Goal: Task Accomplishment & Management: Manage account settings

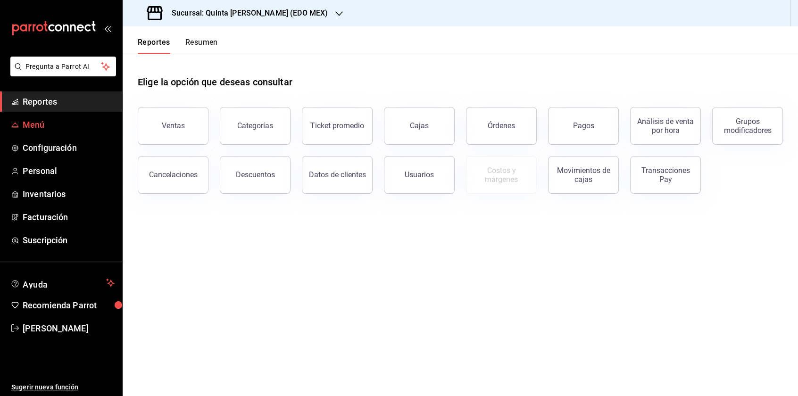
click at [33, 121] on span "Menú" at bounding box center [69, 124] width 92 height 13
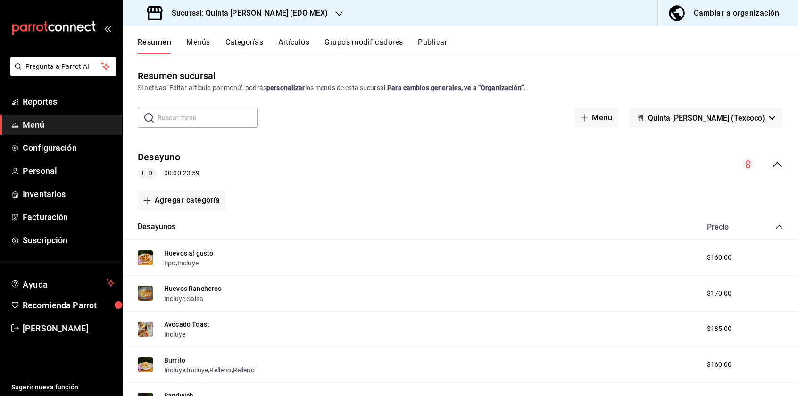
click at [201, 43] on button "Menús" at bounding box center [198, 46] width 24 height 16
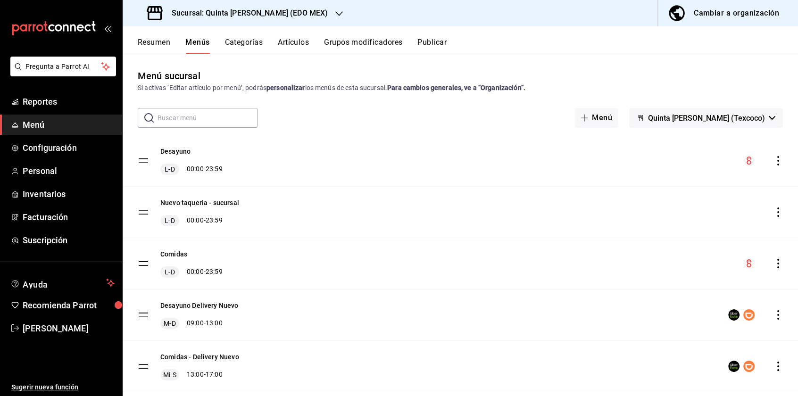
click at [254, 43] on button "Categorías" at bounding box center [244, 46] width 38 height 16
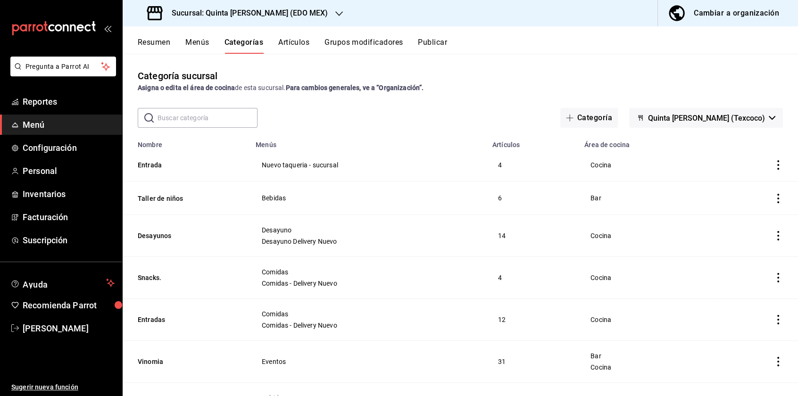
click at [295, 41] on button "Artículos" at bounding box center [293, 46] width 31 height 16
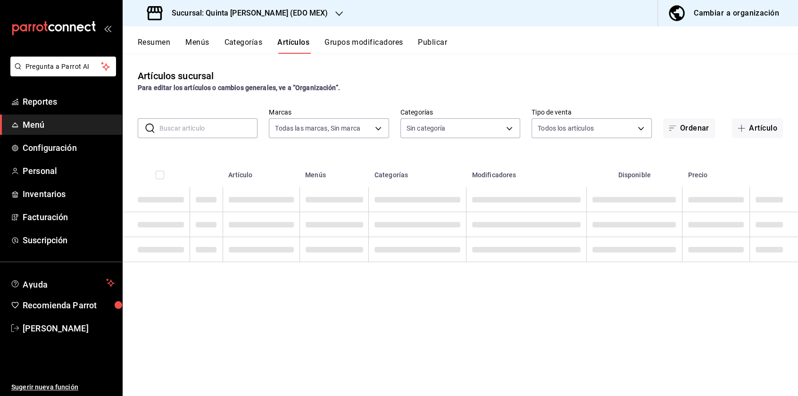
type input "ea3598fe-685a-4d64-a9d2-c06eaada953f"
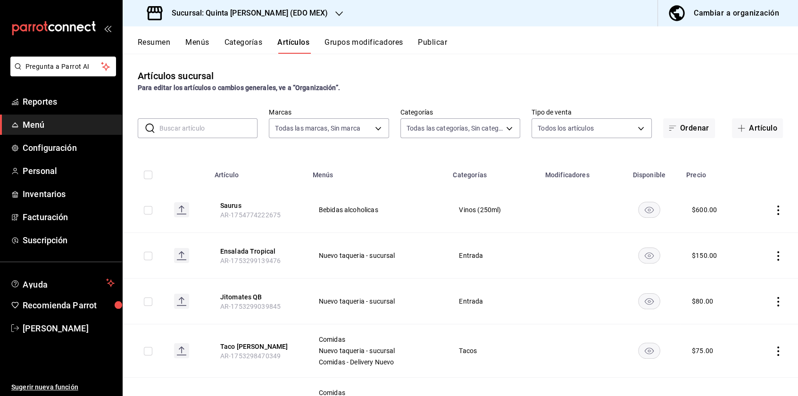
type input "10f90e3f-6a17-436f-9fb8-91a99c6476ab,d9043368-6a67-4fcc-96f7-861a014f0edd,fceee…"
click at [350, 45] on button "Grupos modificadores" at bounding box center [364, 46] width 78 height 16
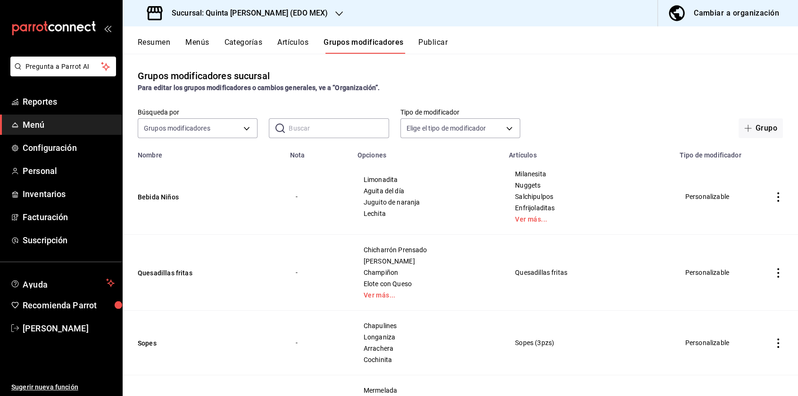
click at [200, 38] on button "Menús" at bounding box center [197, 46] width 24 height 16
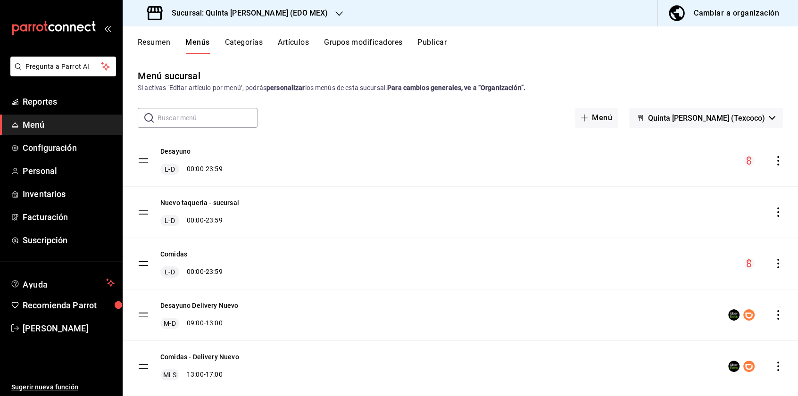
click at [166, 38] on button "Resumen" at bounding box center [154, 46] width 33 height 16
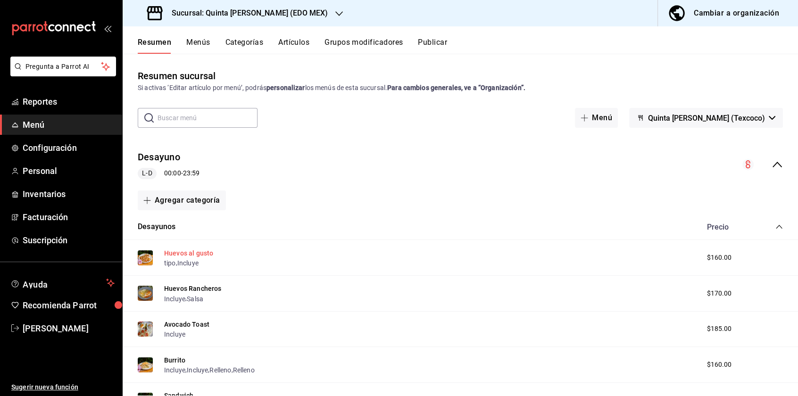
click at [201, 257] on button "Huevos al gusto" at bounding box center [188, 253] width 49 height 9
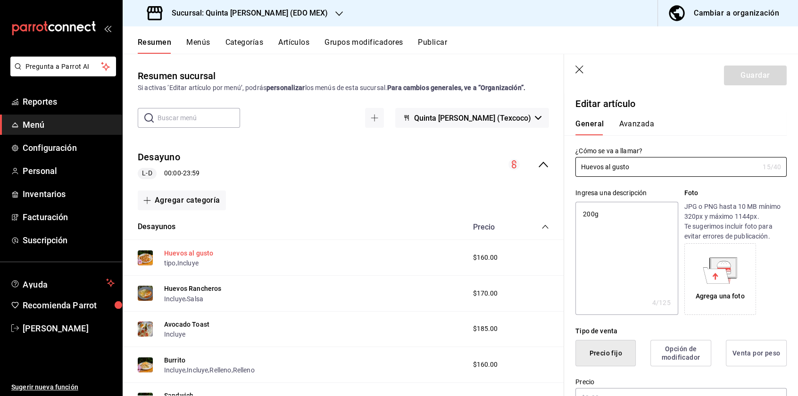
type textarea "x"
type input "$160.00"
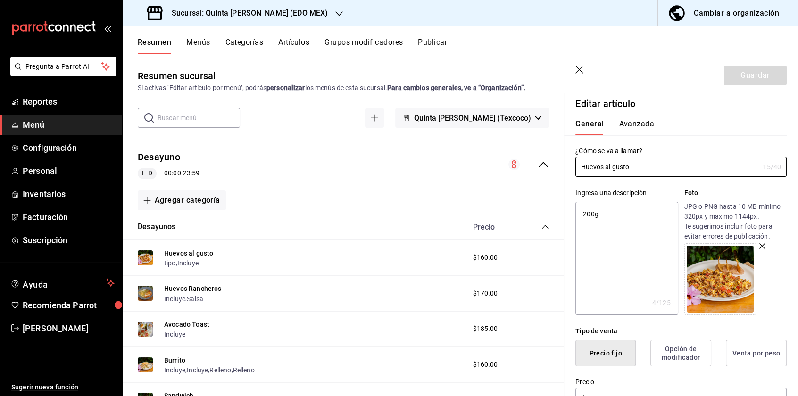
type textarea "x"
click at [626, 119] on button "Avanzada" at bounding box center [636, 127] width 35 height 16
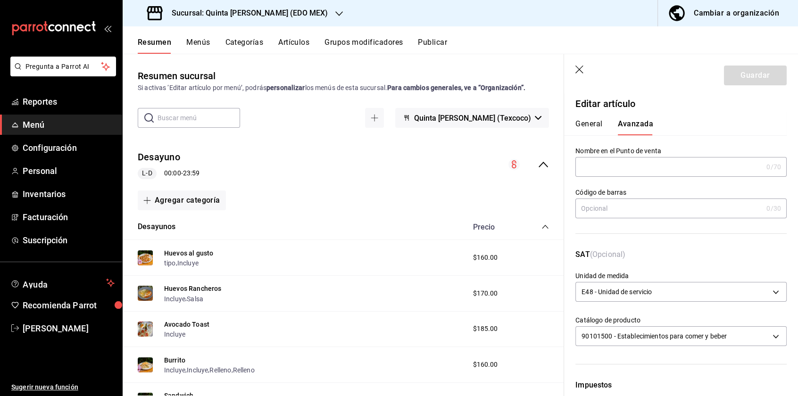
click at [577, 68] on icon "button" at bounding box center [580, 70] width 9 height 9
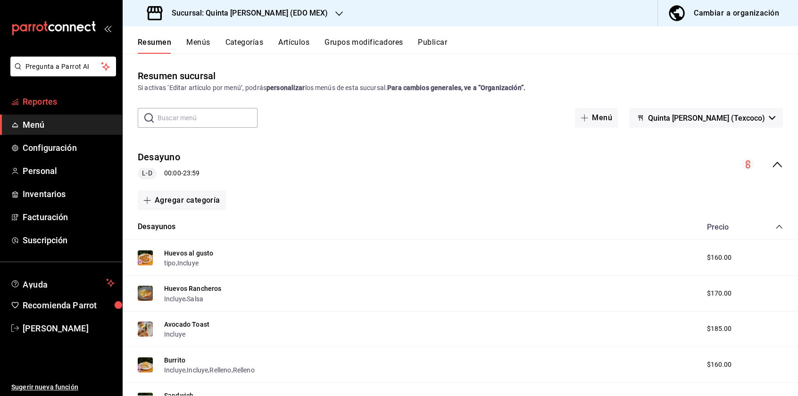
click at [65, 103] on span "Reportes" at bounding box center [69, 101] width 92 height 13
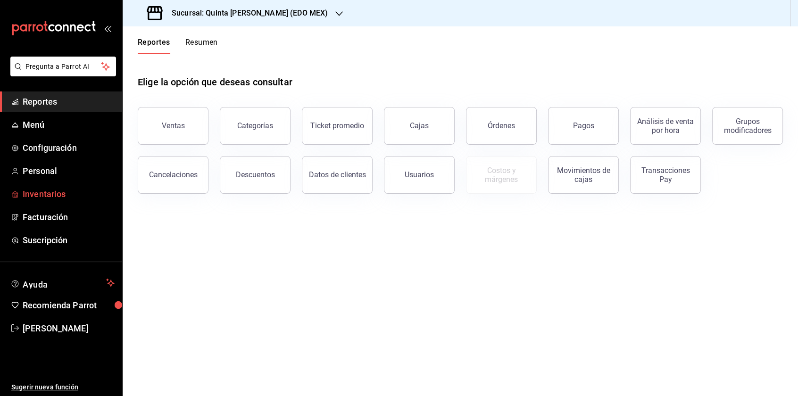
click at [54, 194] on span "Inventarios" at bounding box center [69, 194] width 92 height 13
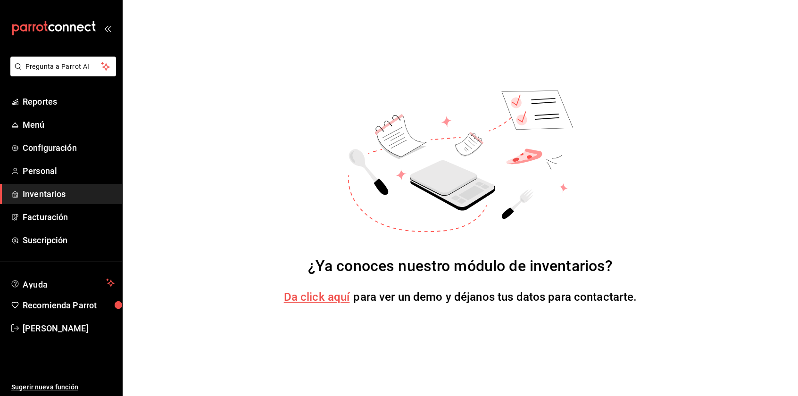
click at [324, 296] on span "Da click aquí" at bounding box center [317, 297] width 66 height 13
